Goal: Task Accomplishment & Management: Use online tool/utility

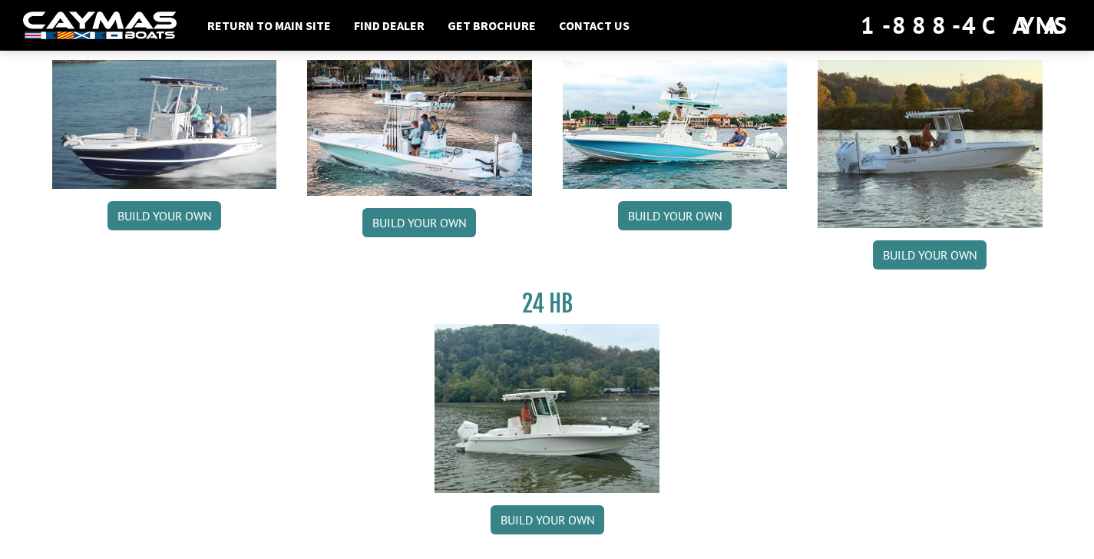
scroll to position [168, 0]
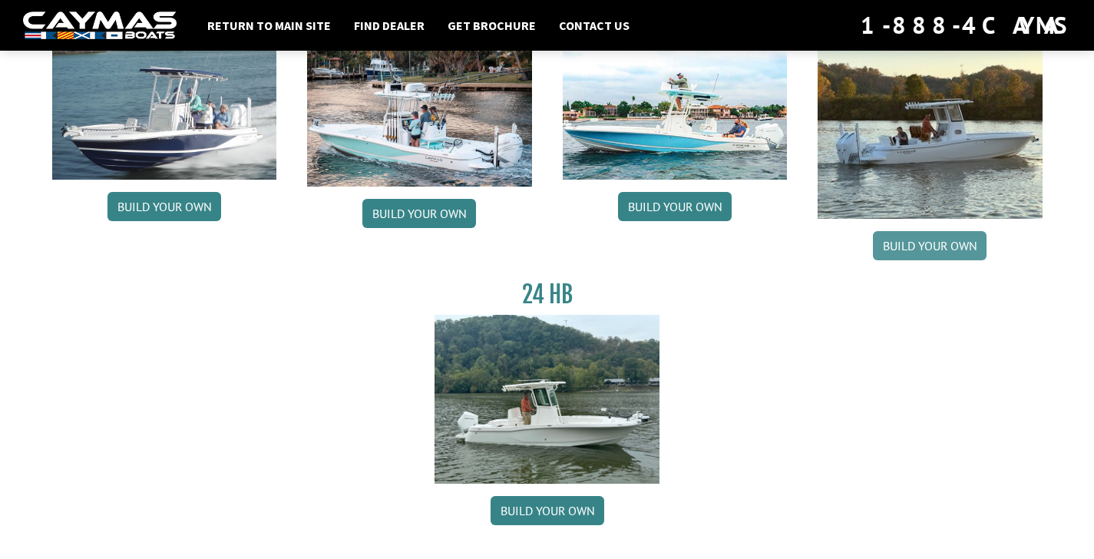
click at [948, 260] on link "Build your own" at bounding box center [930, 245] width 114 height 29
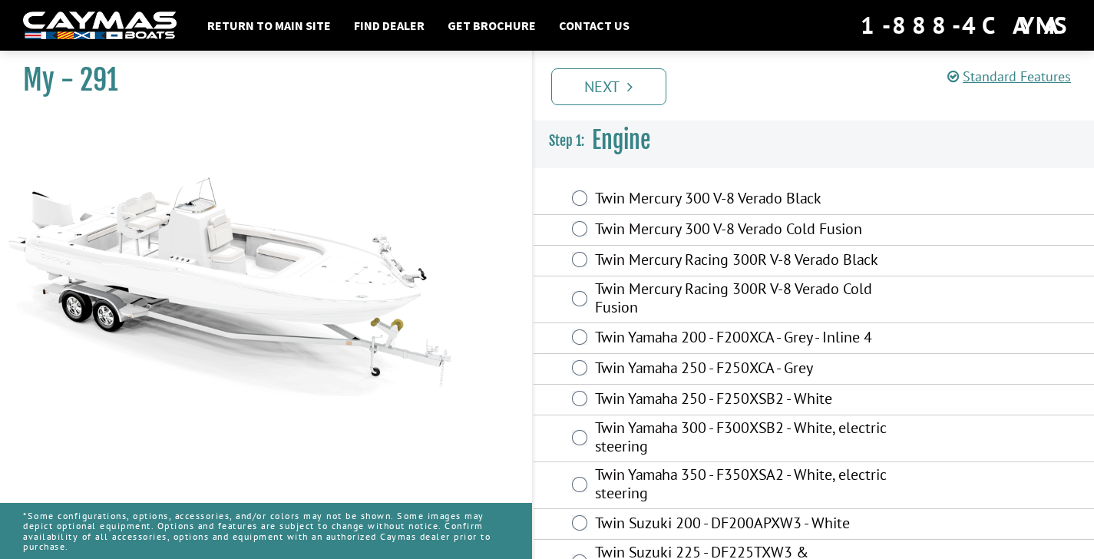
click at [784, 396] on label "Twin Yamaha 250 - F250XSB2 - White" at bounding box center [744, 400] width 299 height 22
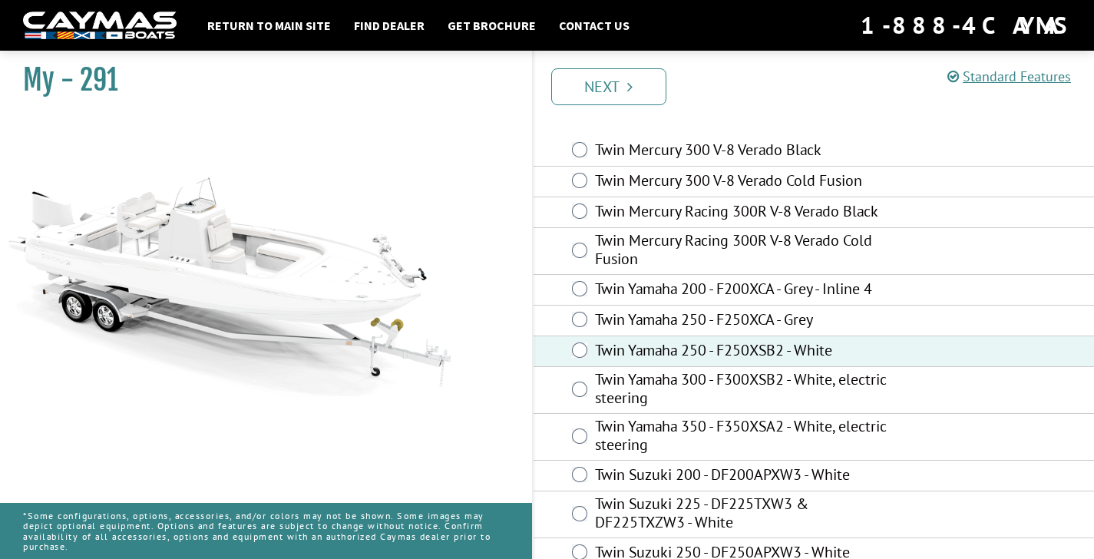
scroll to position [72, 0]
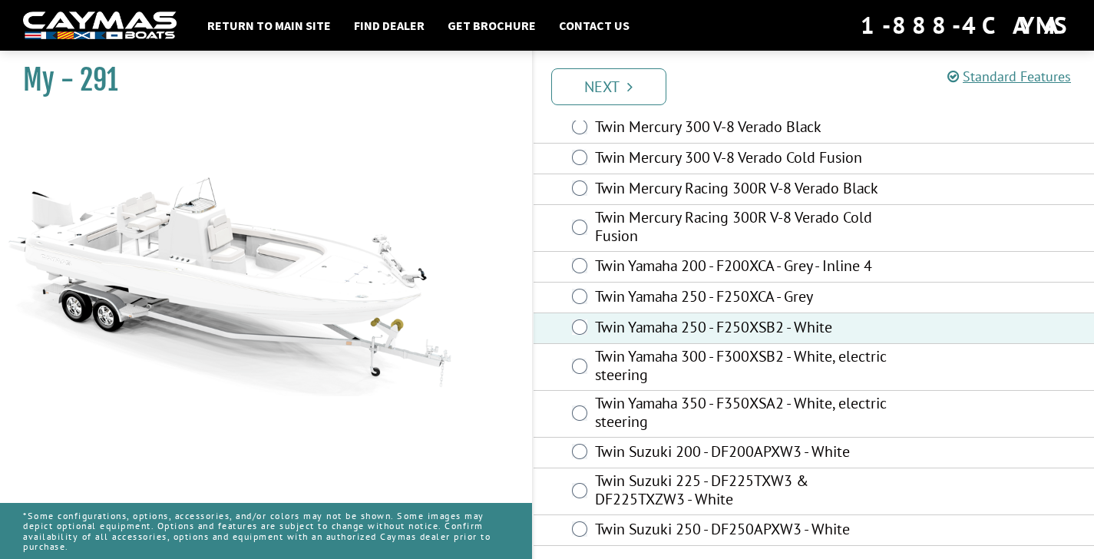
click at [762, 360] on label "Twin Yamaha 300 - F300XSB2 - White, electric steering" at bounding box center [744, 367] width 299 height 41
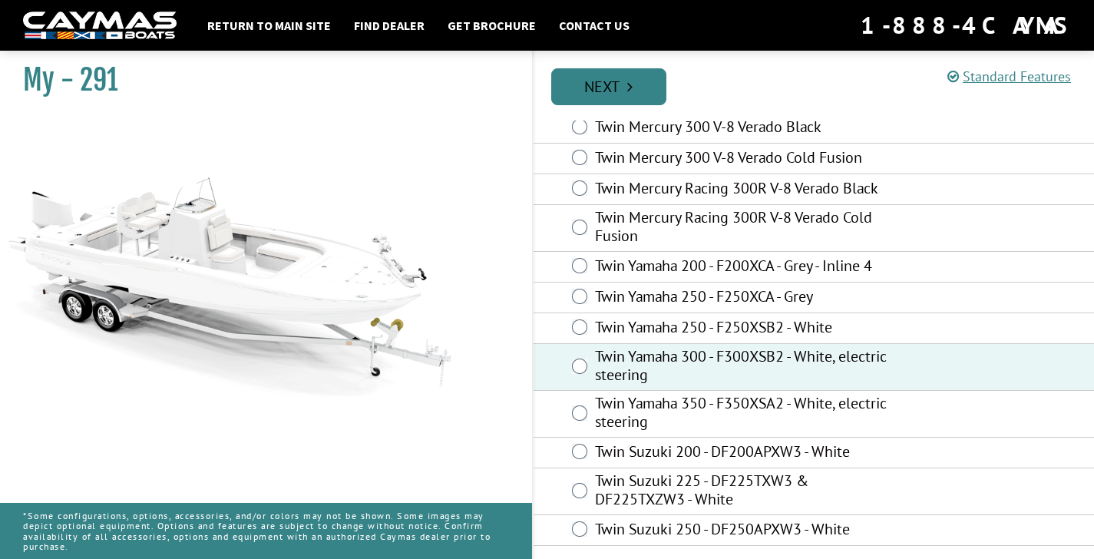
click at [621, 83] on link "Next" at bounding box center [608, 86] width 115 height 37
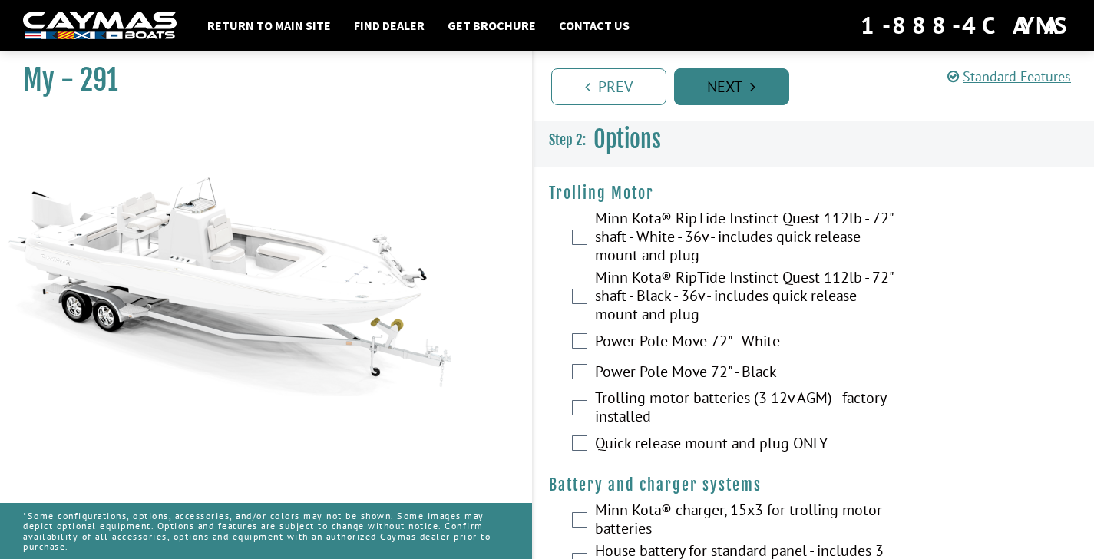
scroll to position [0, 0]
click at [638, 339] on label "Power Pole Move 72" - White" at bounding box center [744, 343] width 299 height 22
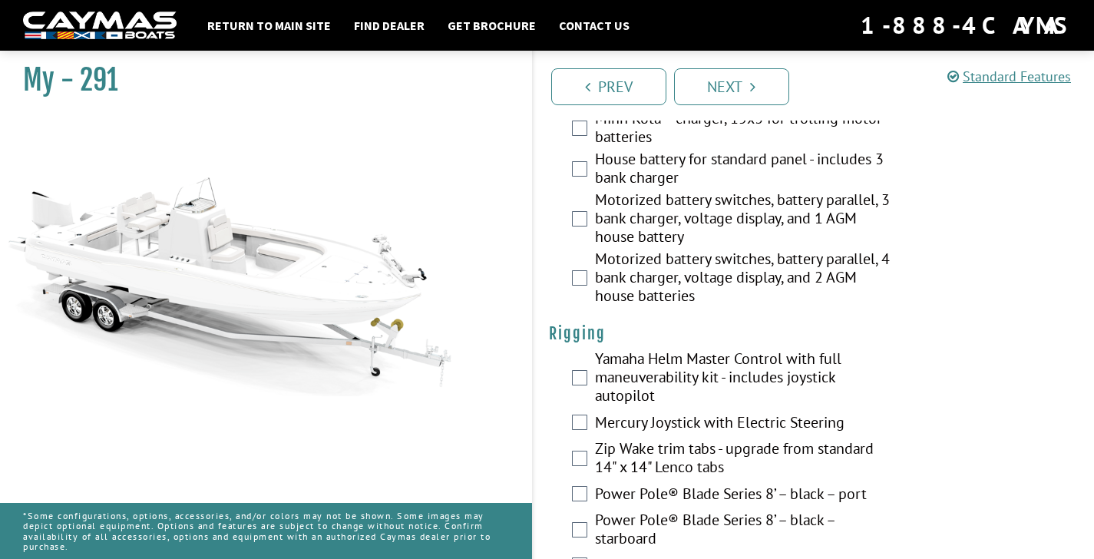
scroll to position [498, 0]
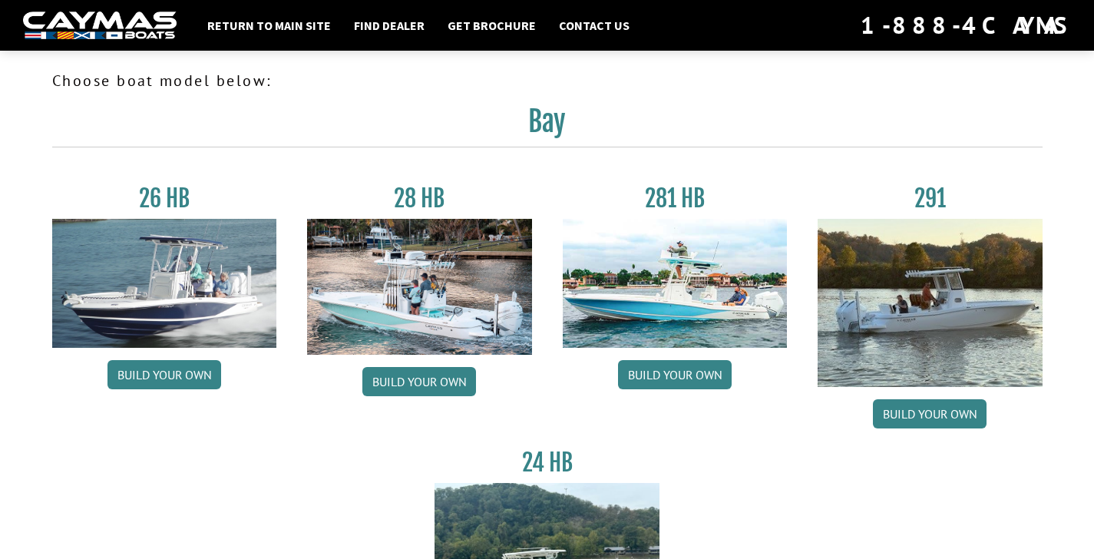
scroll to position [168, 0]
